Goal: Information Seeking & Learning: Check status

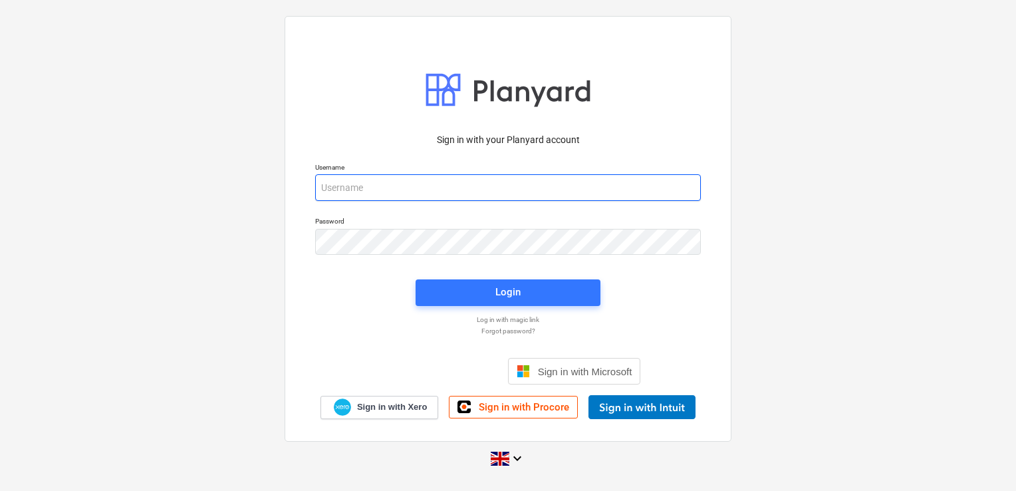
click at [368, 182] on input "email" at bounding box center [508, 187] width 386 height 27
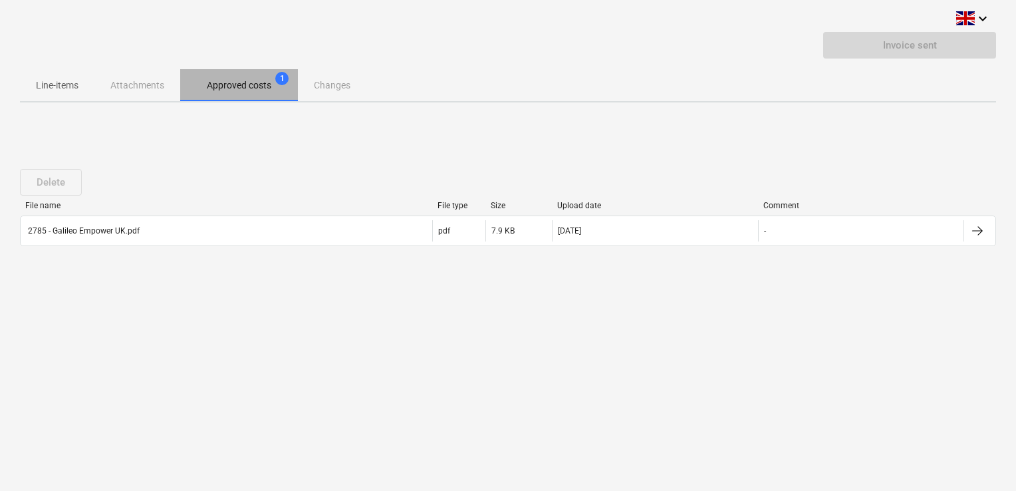
click at [236, 94] on span "Approved costs 1" at bounding box center [239, 85] width 118 height 24
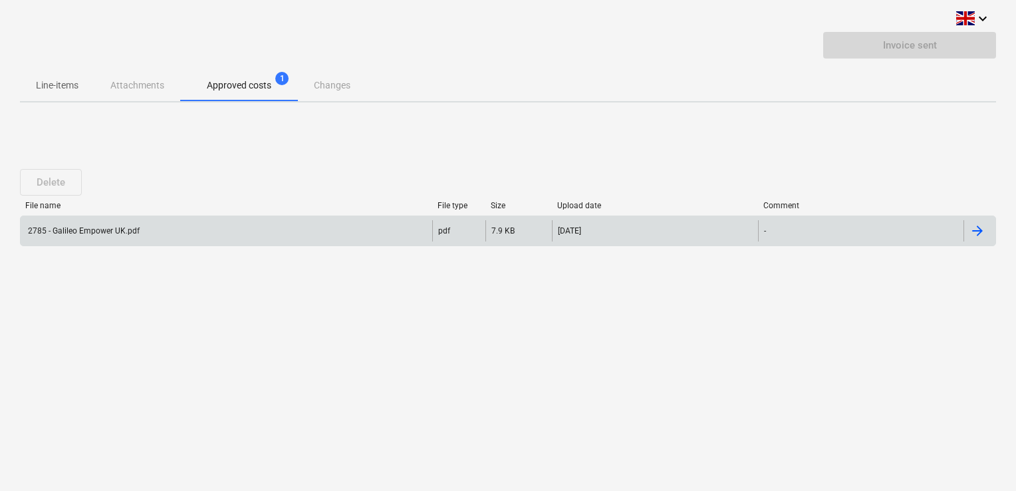
click at [87, 233] on div "2785 - Galileo Empower UK.pdf" at bounding box center [83, 230] width 114 height 9
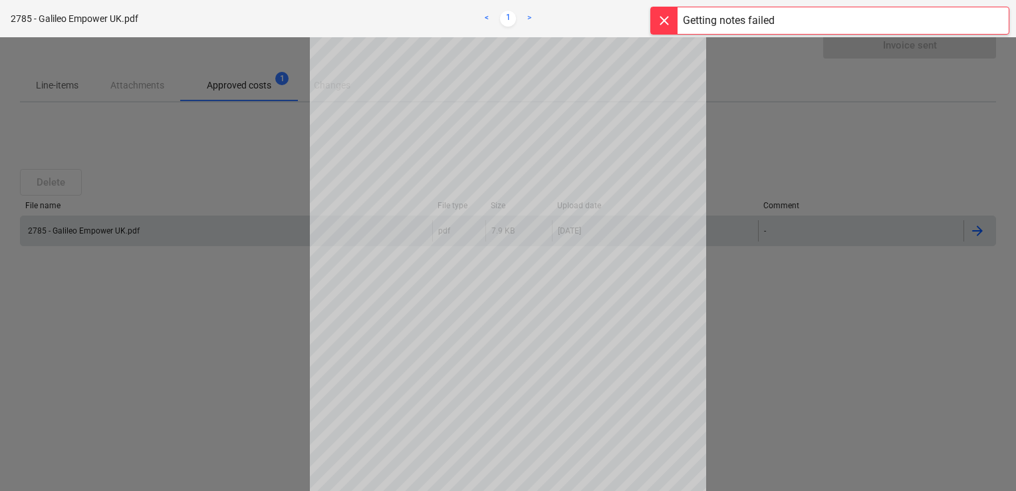
click at [664, 19] on div at bounding box center [664, 20] width 27 height 27
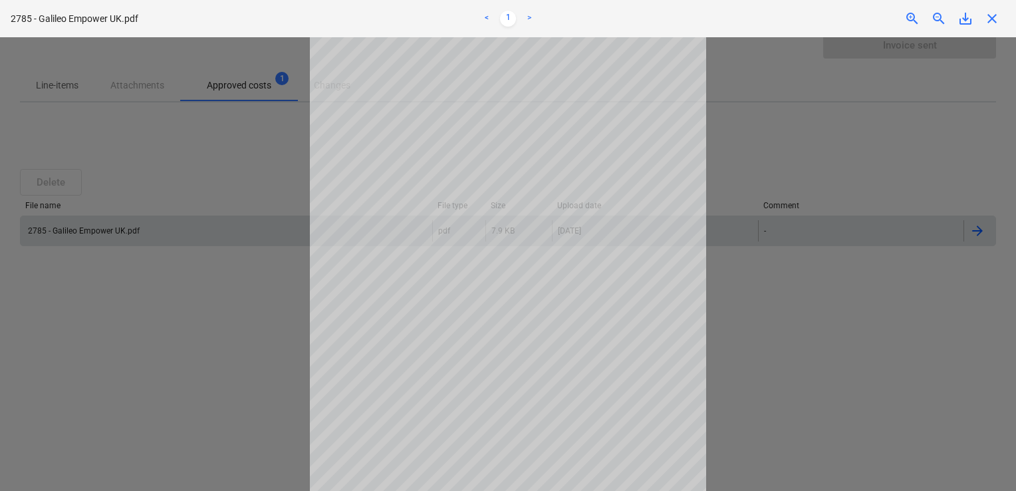
click at [846, 172] on div at bounding box center [508, 263] width 1016 height 453
click at [861, 340] on div at bounding box center [508, 263] width 1016 height 453
click at [992, 23] on span "close" at bounding box center [992, 19] width 16 height 16
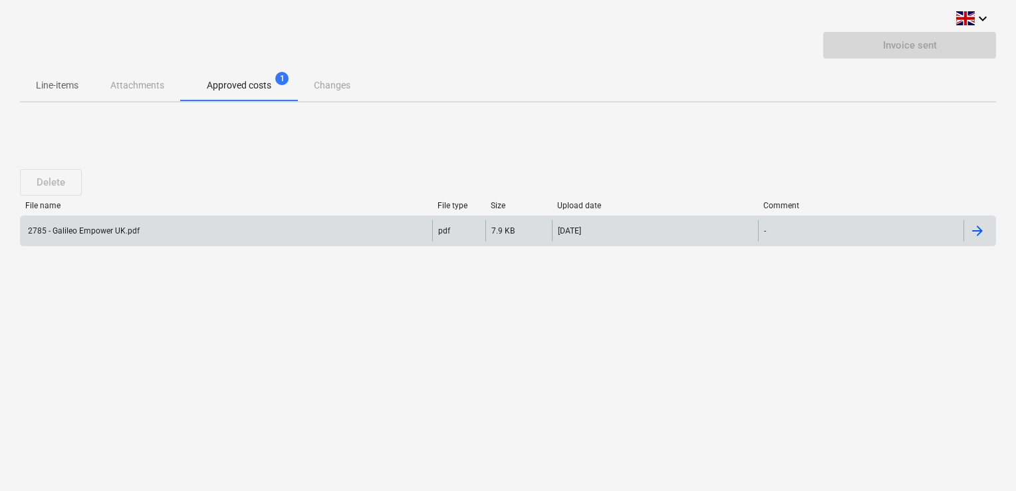
click at [983, 236] on div at bounding box center [977, 231] width 16 height 16
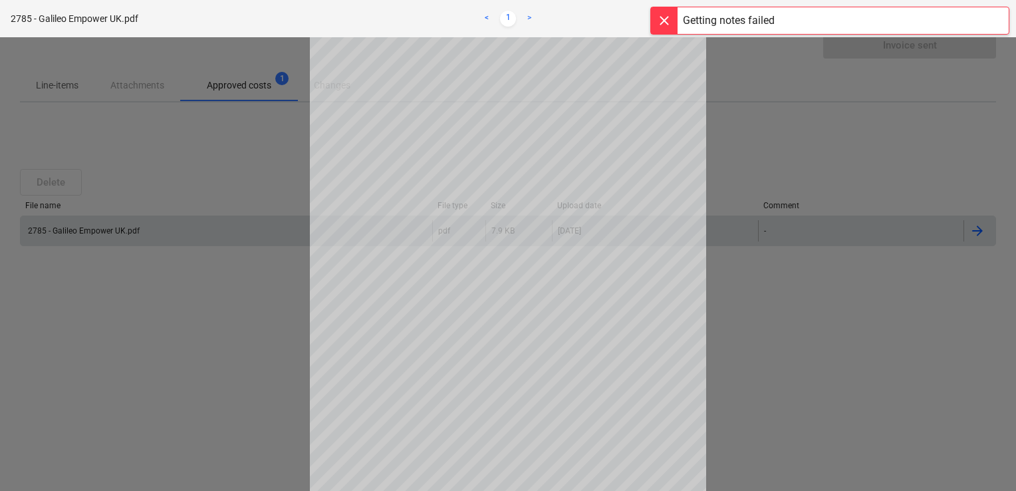
click at [935, 325] on div at bounding box center [508, 263] width 1016 height 453
click at [665, 22] on div at bounding box center [664, 20] width 27 height 27
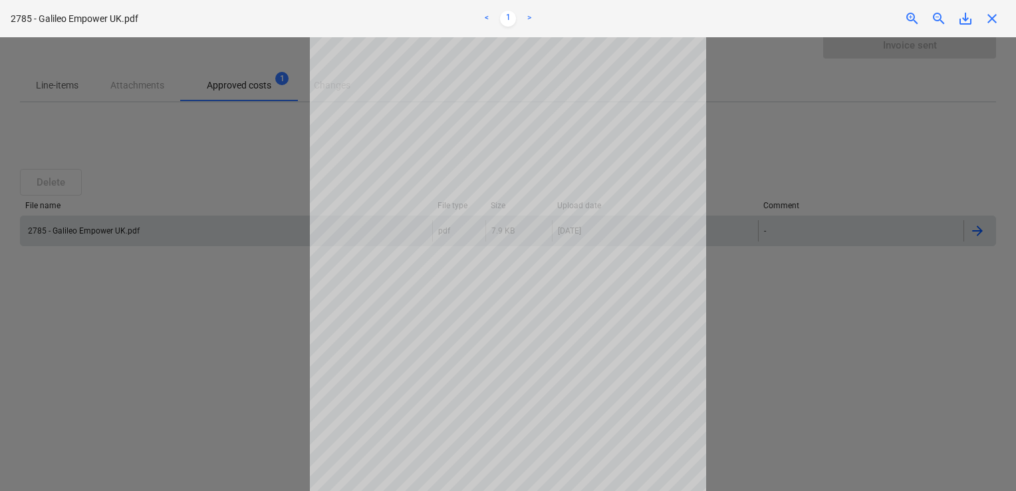
click at [744, 153] on div at bounding box center [508, 263] width 1016 height 453
click at [992, 18] on span "close" at bounding box center [992, 19] width 16 height 16
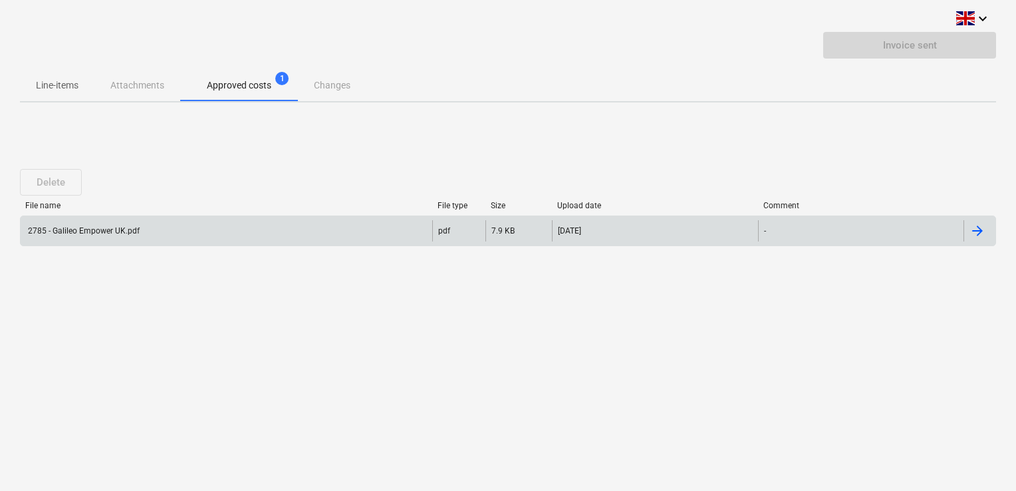
click at [53, 81] on p "Line-items" at bounding box center [57, 85] width 43 height 14
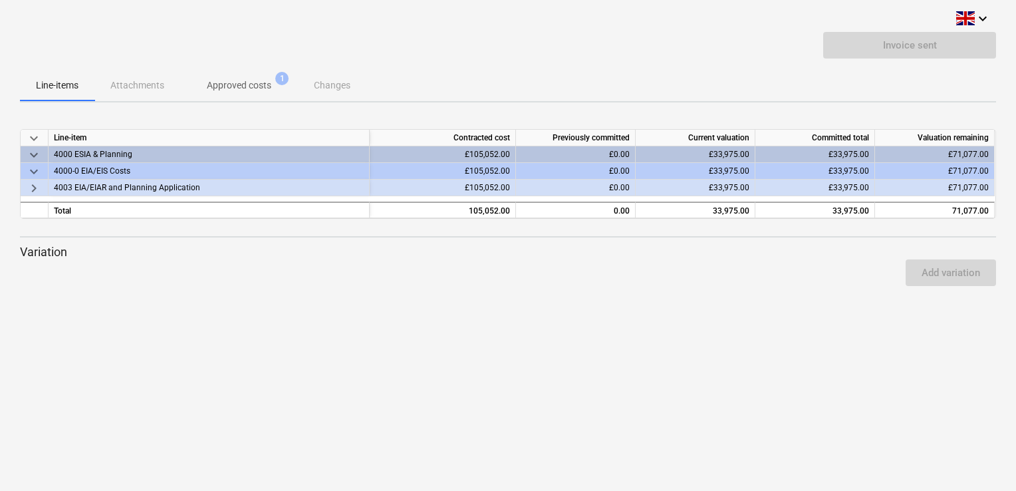
click at [117, 86] on div "Line-items Attachments Approved costs 1 Changes" at bounding box center [508, 85] width 976 height 32
click at [335, 86] on div "Line-items Attachments Approved costs 1 Changes" at bounding box center [508, 85] width 976 height 32
click at [544, 84] on div "Line-items Attachments Approved costs 1 Changes" at bounding box center [508, 85] width 976 height 32
click at [45, 254] on div "Add variation" at bounding box center [508, 272] width 987 height 37
click at [613, 82] on div "Line-items Attachments Approved costs 1 Changes" at bounding box center [508, 85] width 976 height 32
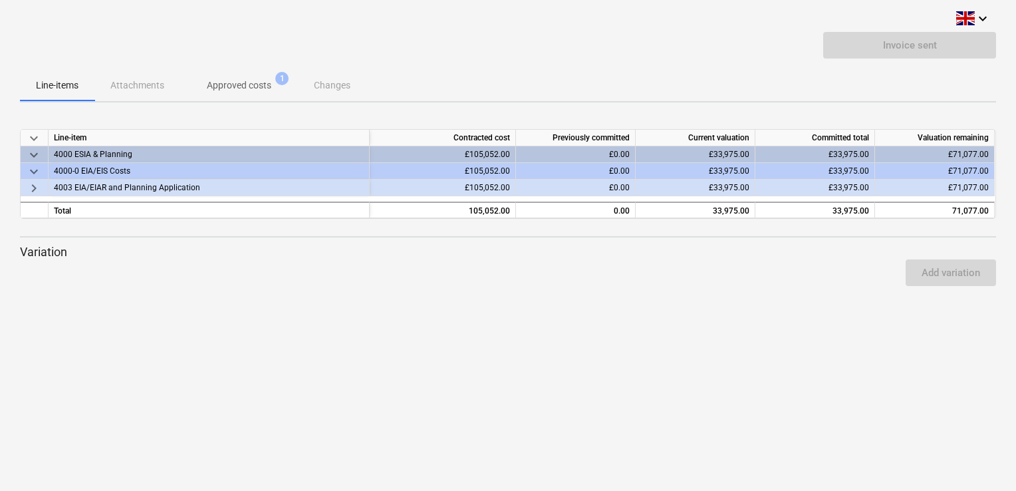
click at [30, 192] on span "keyboard_arrow_right" at bounding box center [34, 188] width 16 height 16
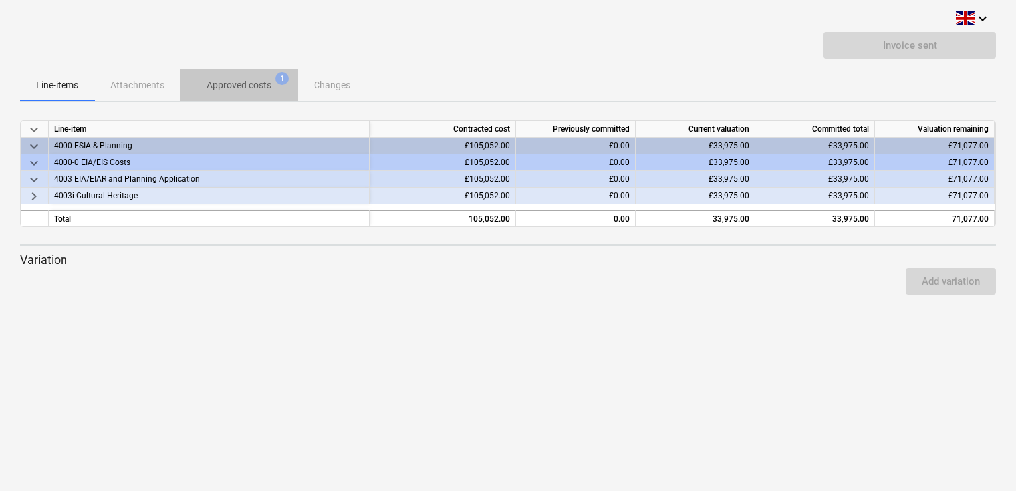
click at [243, 84] on p "Approved costs" at bounding box center [239, 85] width 64 height 14
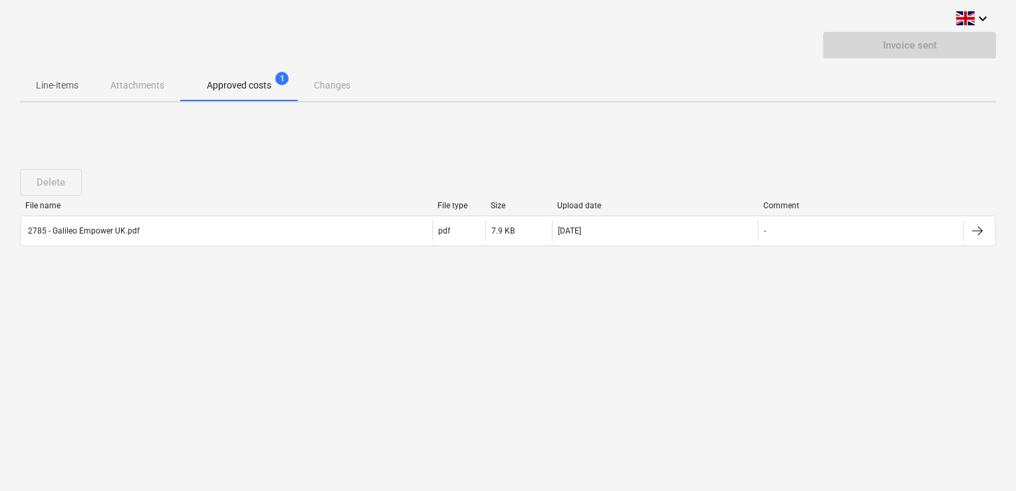
drag, startPoint x: 63, startPoint y: 241, endPoint x: 45, endPoint y: 286, distance: 48.6
click at [45, 286] on div "Delete File name File type Size Upload date Comment 2785 - Galileo Empower UK.p…" at bounding box center [508, 212] width 976 height 199
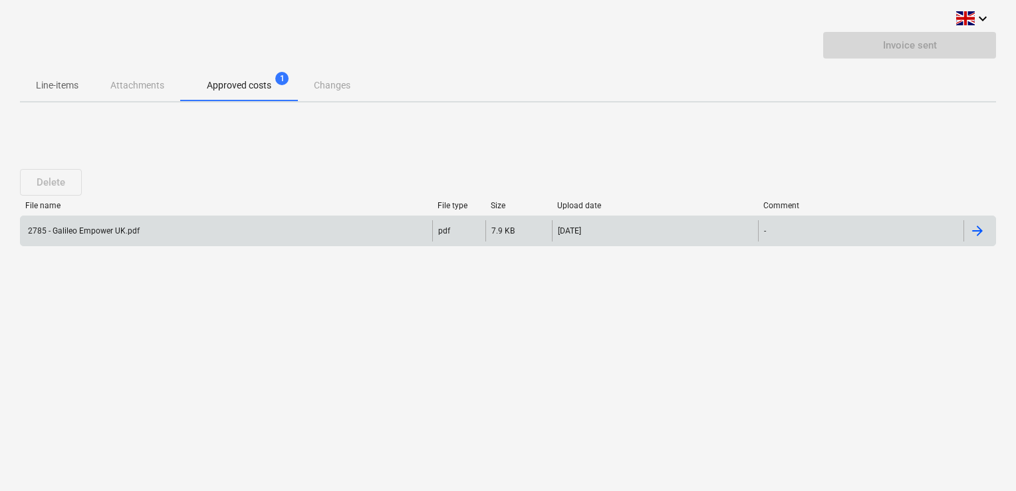
click at [59, 230] on div "2785 - Galileo Empower UK.pdf" at bounding box center [83, 230] width 114 height 9
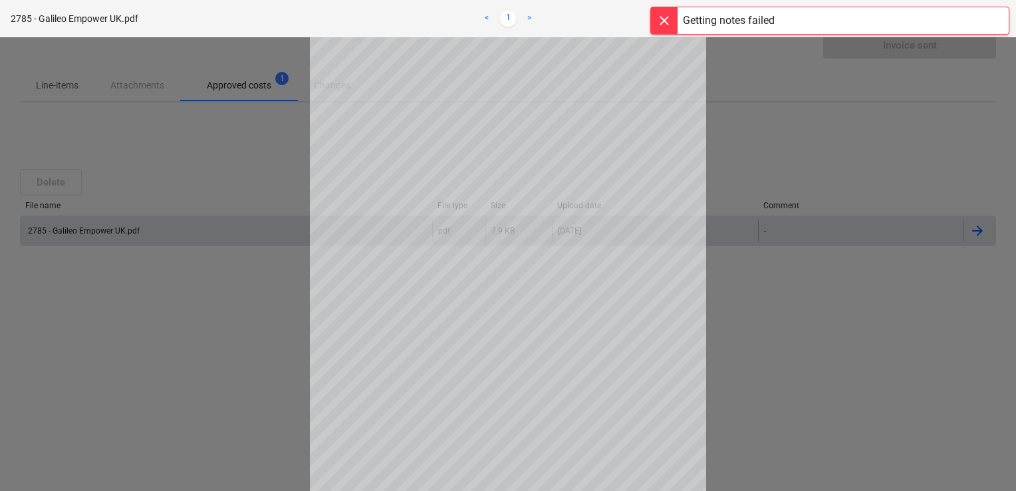
click at [664, 23] on div at bounding box center [664, 20] width 27 height 27
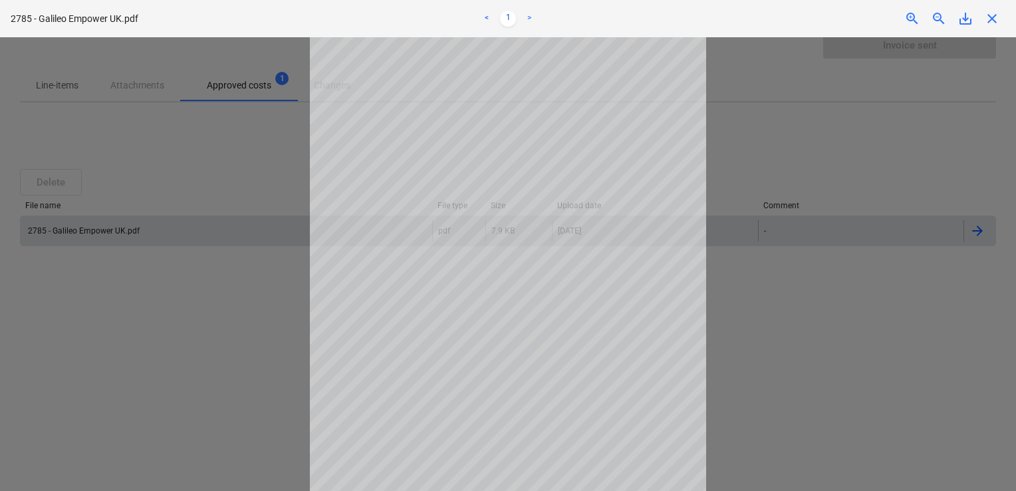
click at [994, 20] on span "close" at bounding box center [992, 19] width 16 height 16
